Goal: Task Accomplishment & Management: Use online tool/utility

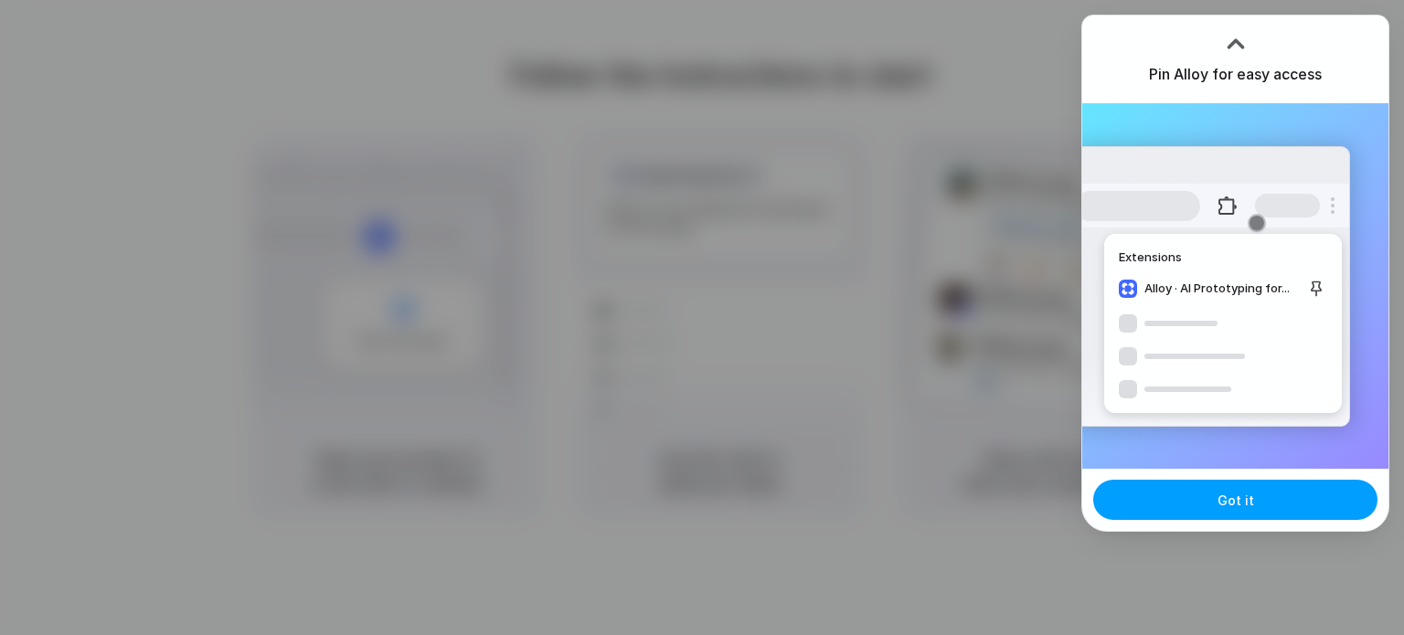
click at [1263, 489] on button "Got it" at bounding box center [1235, 500] width 284 height 40
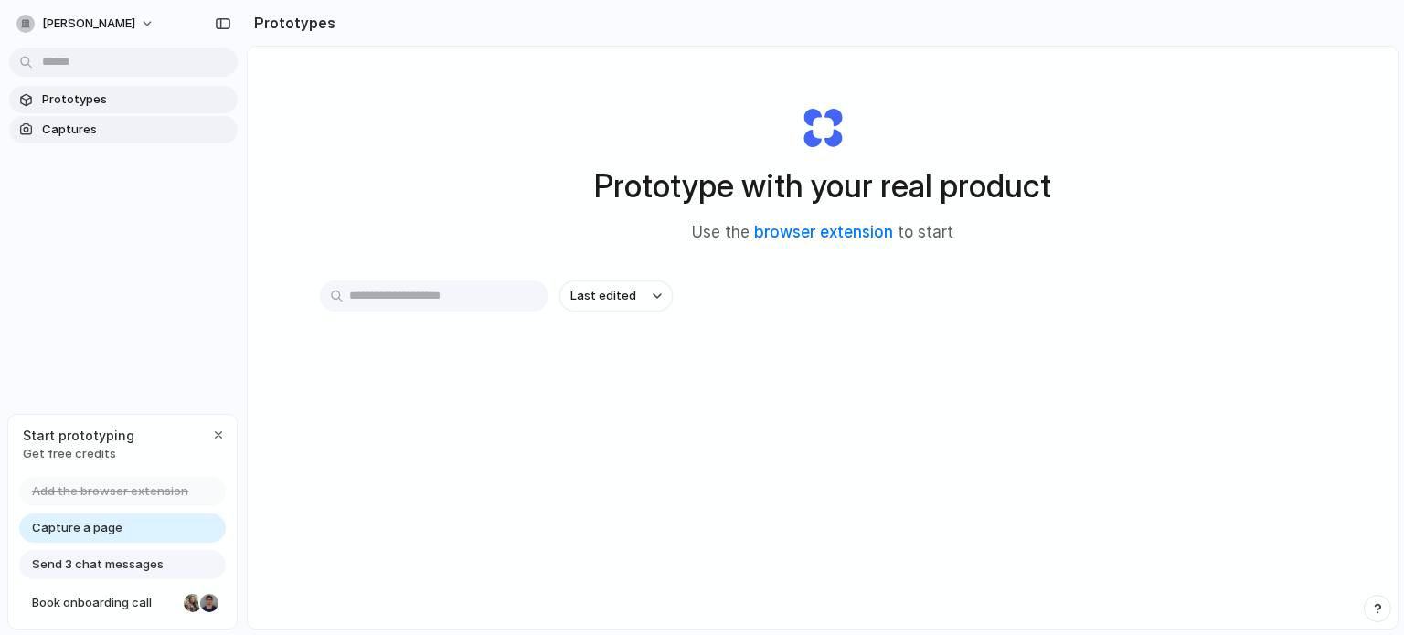
click at [87, 130] on span "Captures" at bounding box center [136, 130] width 188 height 18
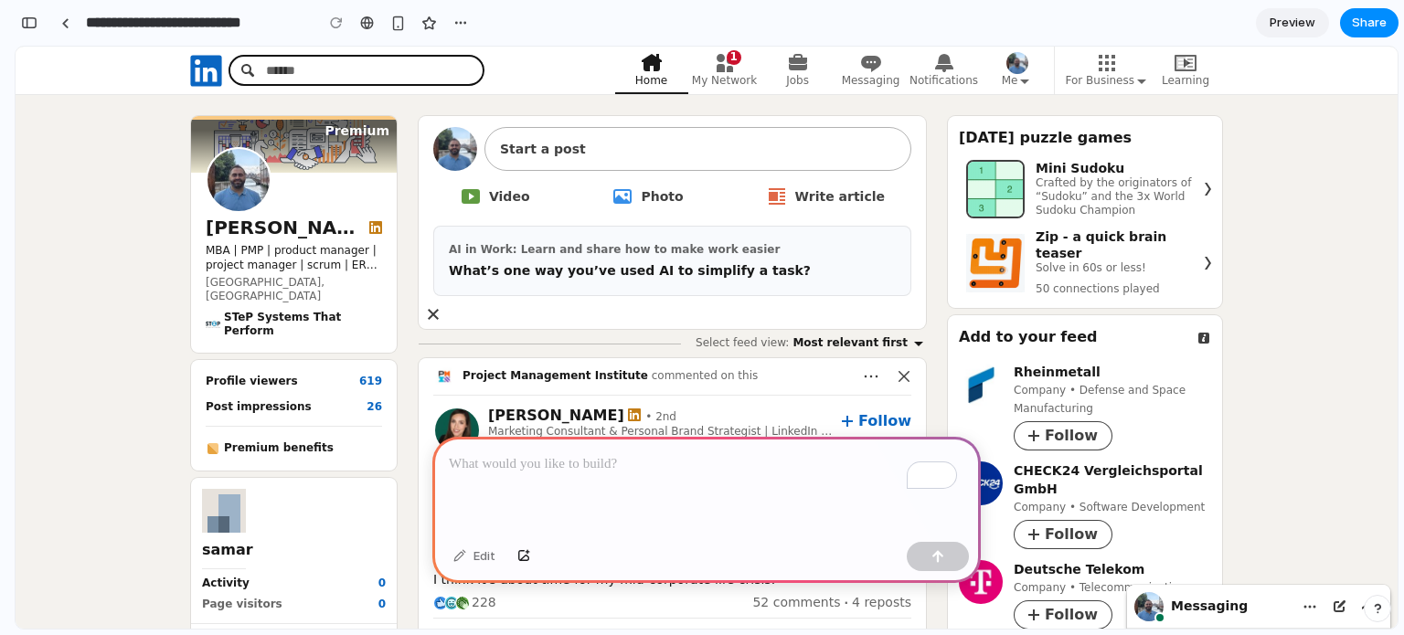
click at [261, 73] on input "Search" at bounding box center [356, 70] width 256 height 31
click at [248, 58] on input "Search" at bounding box center [356, 70] width 256 height 31
click at [255, 14] on input "**********" at bounding box center [195, 22] width 226 height 33
click at [641, 456] on p "To enrich screen reader interactions, please activate Accessibility in Grammarl…" at bounding box center [706, 464] width 515 height 22
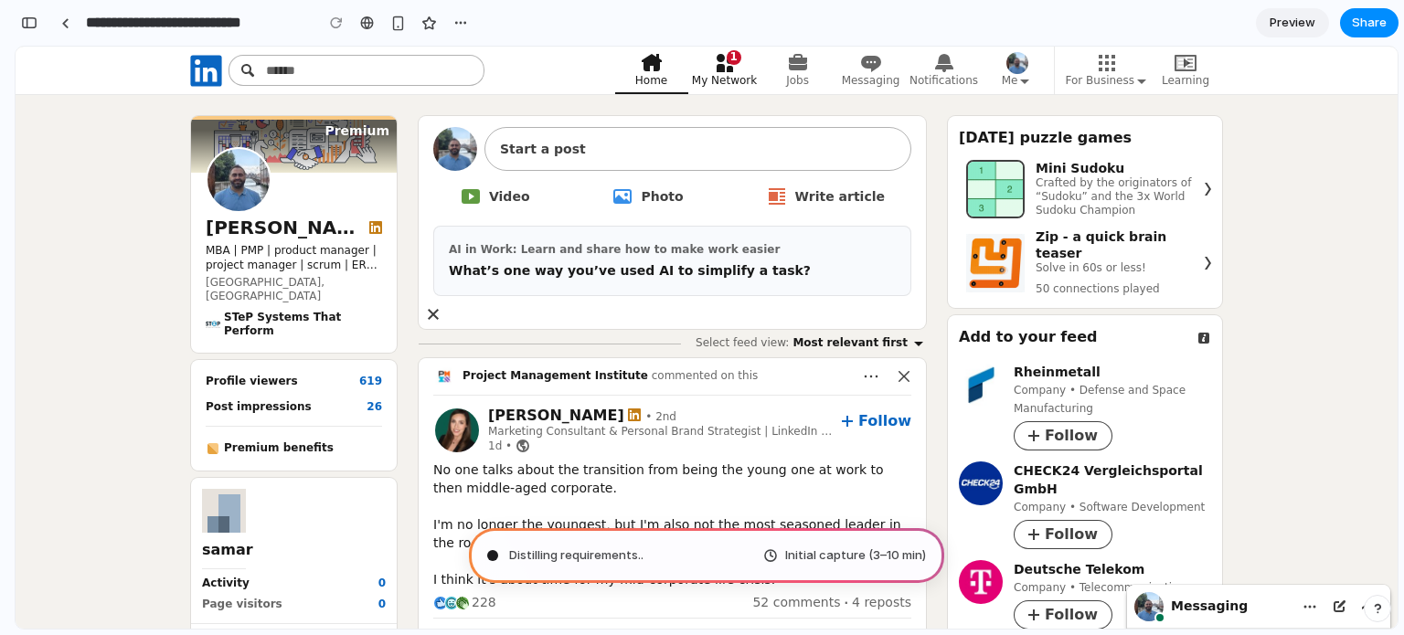
click at [736, 69] on icon "Primary Navigation" at bounding box center [725, 63] width 22 height 22
click at [790, 69] on link "Jobs" at bounding box center [797, 71] width 73 height 48
click at [1290, 21] on span "Preview" at bounding box center [1292, 23] width 46 height 18
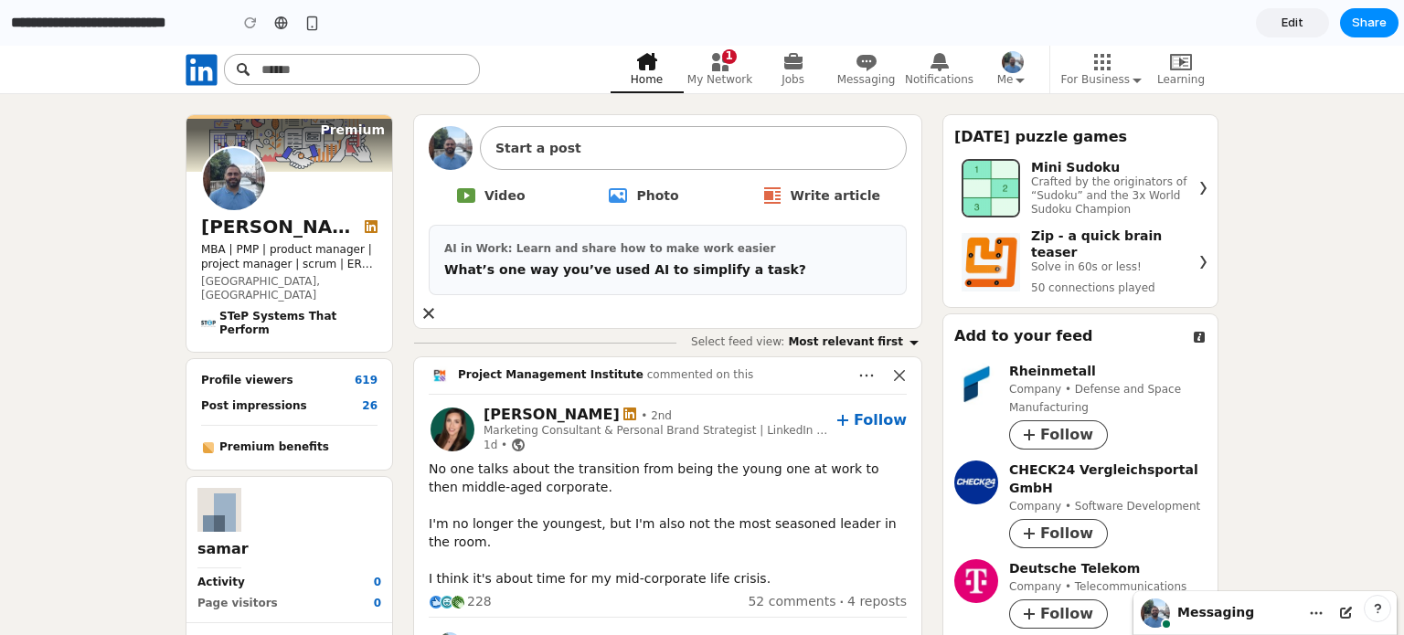
click at [1290, 21] on span "Edit" at bounding box center [1292, 23] width 22 height 18
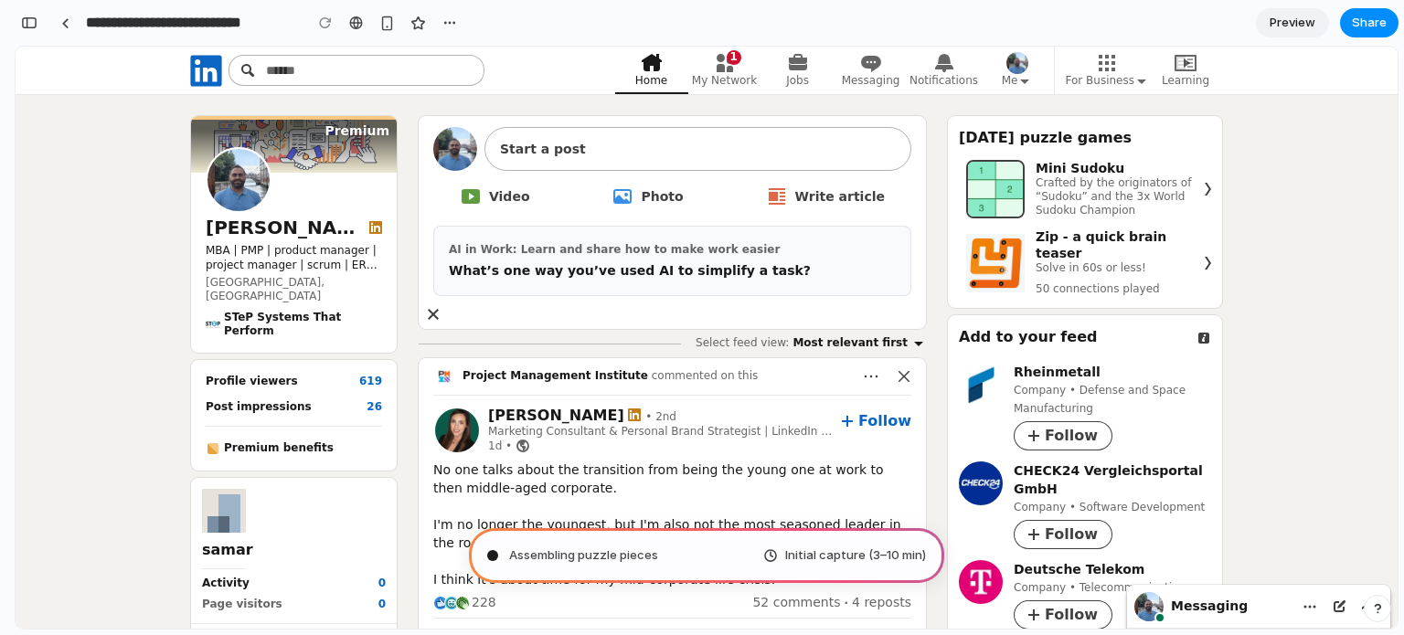
click at [614, 559] on span "Assembling puzzle pieces" at bounding box center [583, 555] width 149 height 18
click at [442, 25] on div "button" at bounding box center [449, 23] width 15 height 15
click at [193, 166] on div "Duplicate Delete" at bounding box center [702, 317] width 1404 height 635
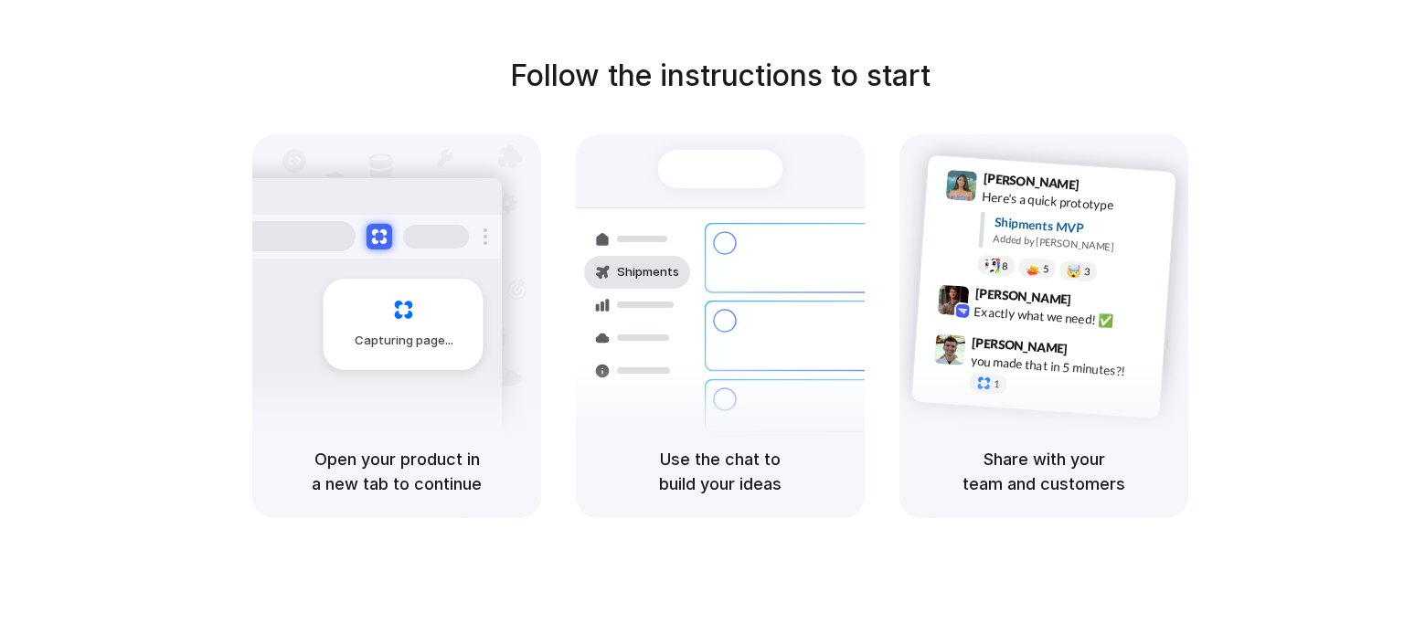
click at [709, 459] on h5 "Use the chat to build your ideas" at bounding box center [720, 471] width 245 height 49
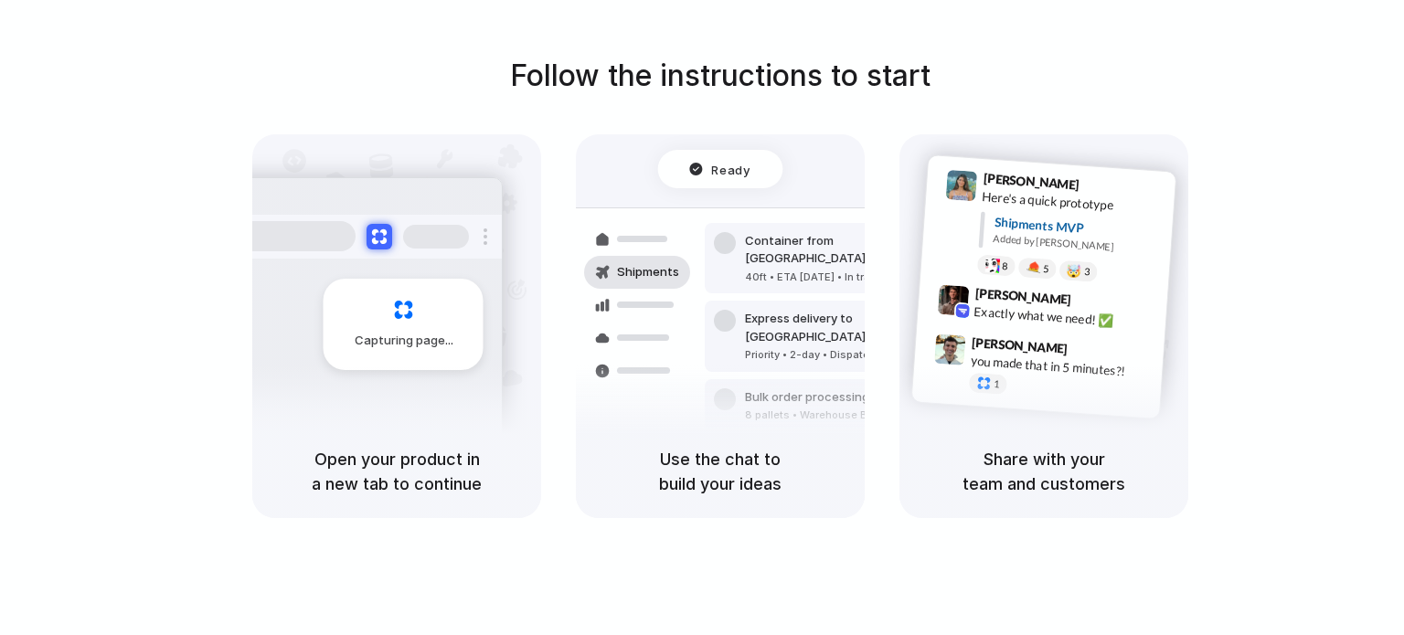
click at [1040, 440] on div "Share with your team and customers" at bounding box center [1043, 471] width 289 height 93
